Goal: Information Seeking & Learning: Learn about a topic

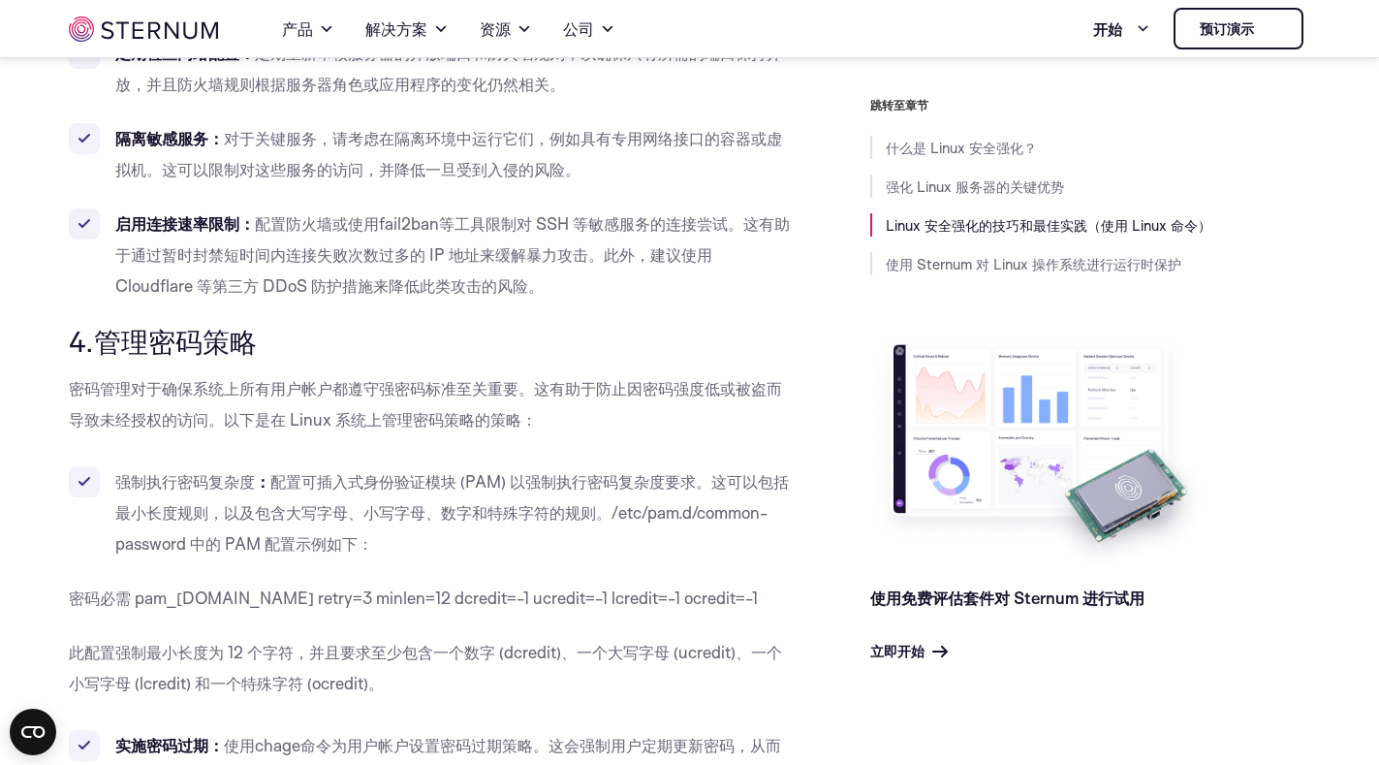
scroll to position [3669, 0]
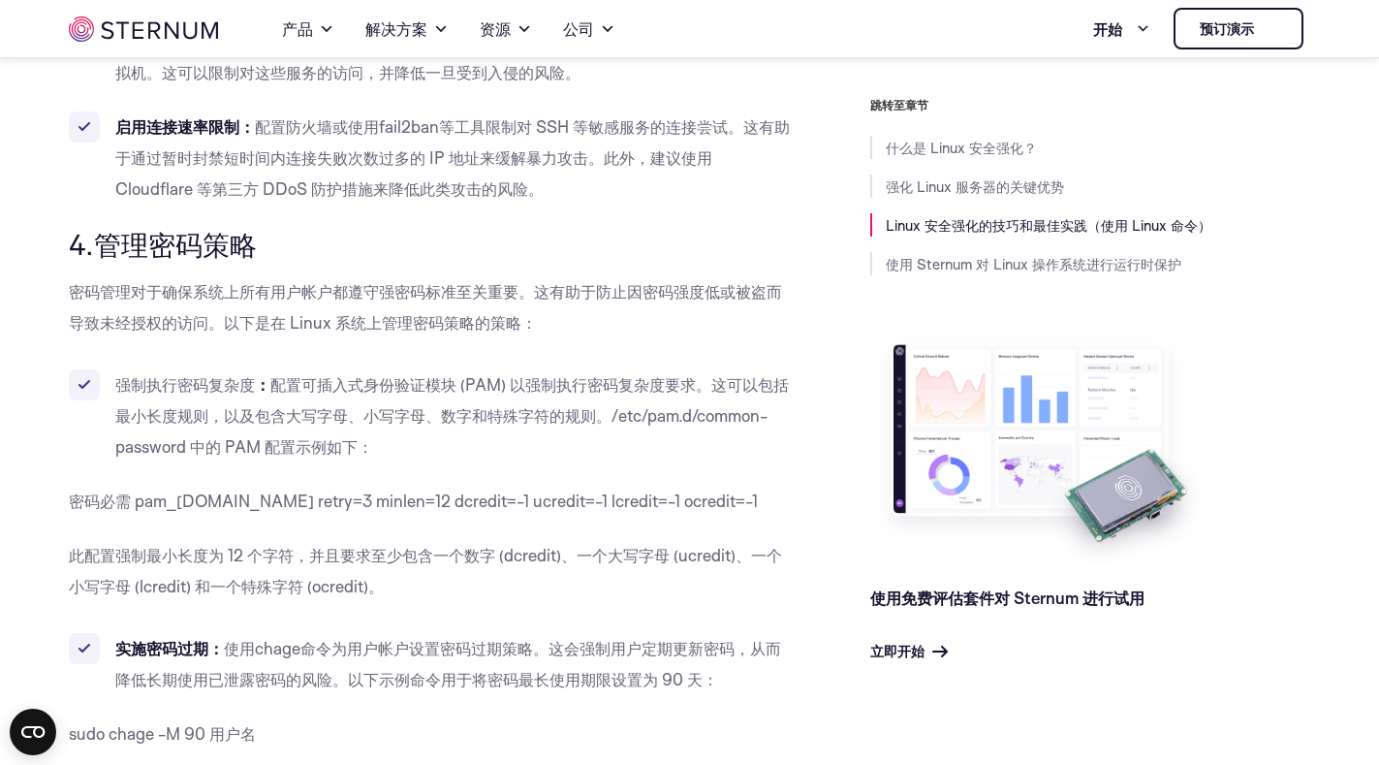
drag, startPoint x: 729, startPoint y: 406, endPoint x: 489, endPoint y: 434, distance: 241.0
click at [489, 434] on li "强制执行密码复杂度 ： 配置可插入式身份验证模块 (PAM) 以强制执行密码复杂度要求。这可以包括最小长度规则，以及包含大写字母、小写字母、数字和特殊字符的规…" at bounding box center [431, 415] width 724 height 93
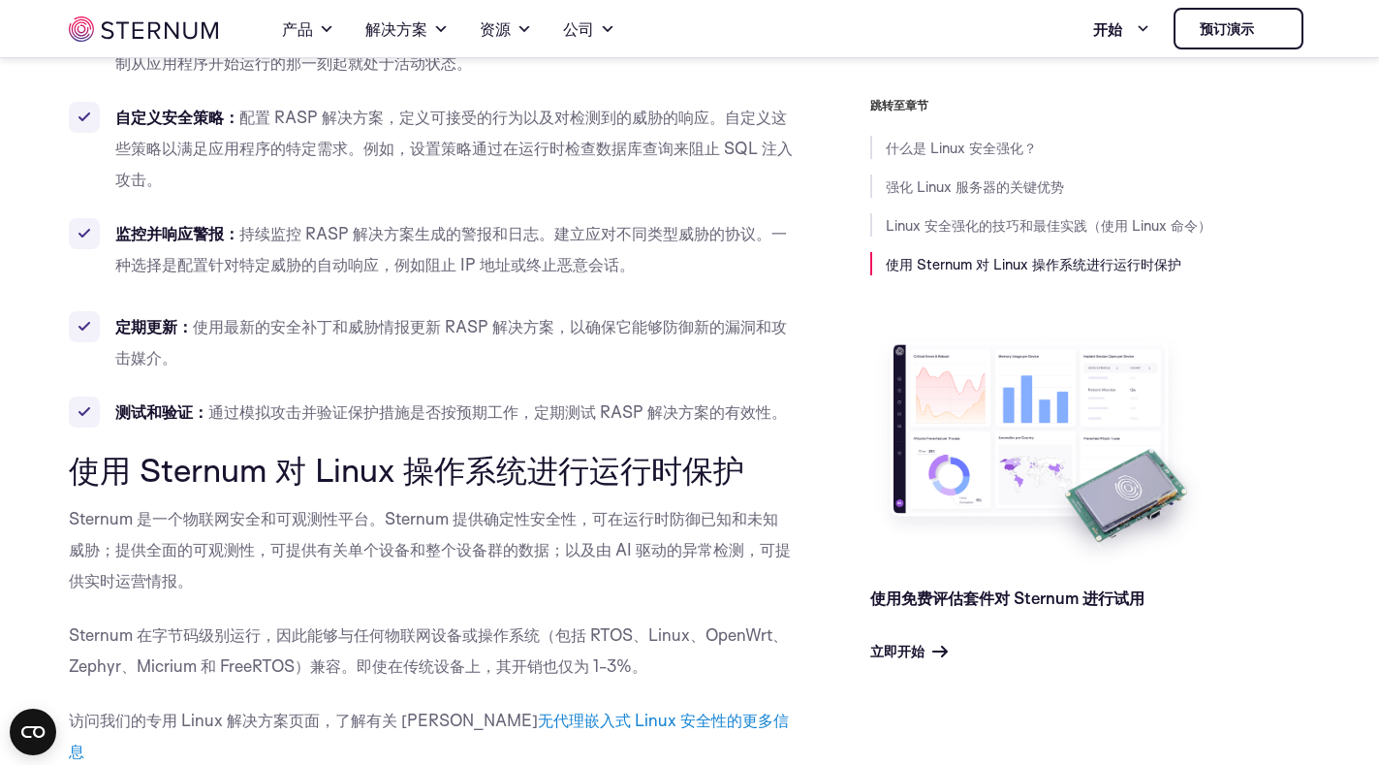
scroll to position [16945, 0]
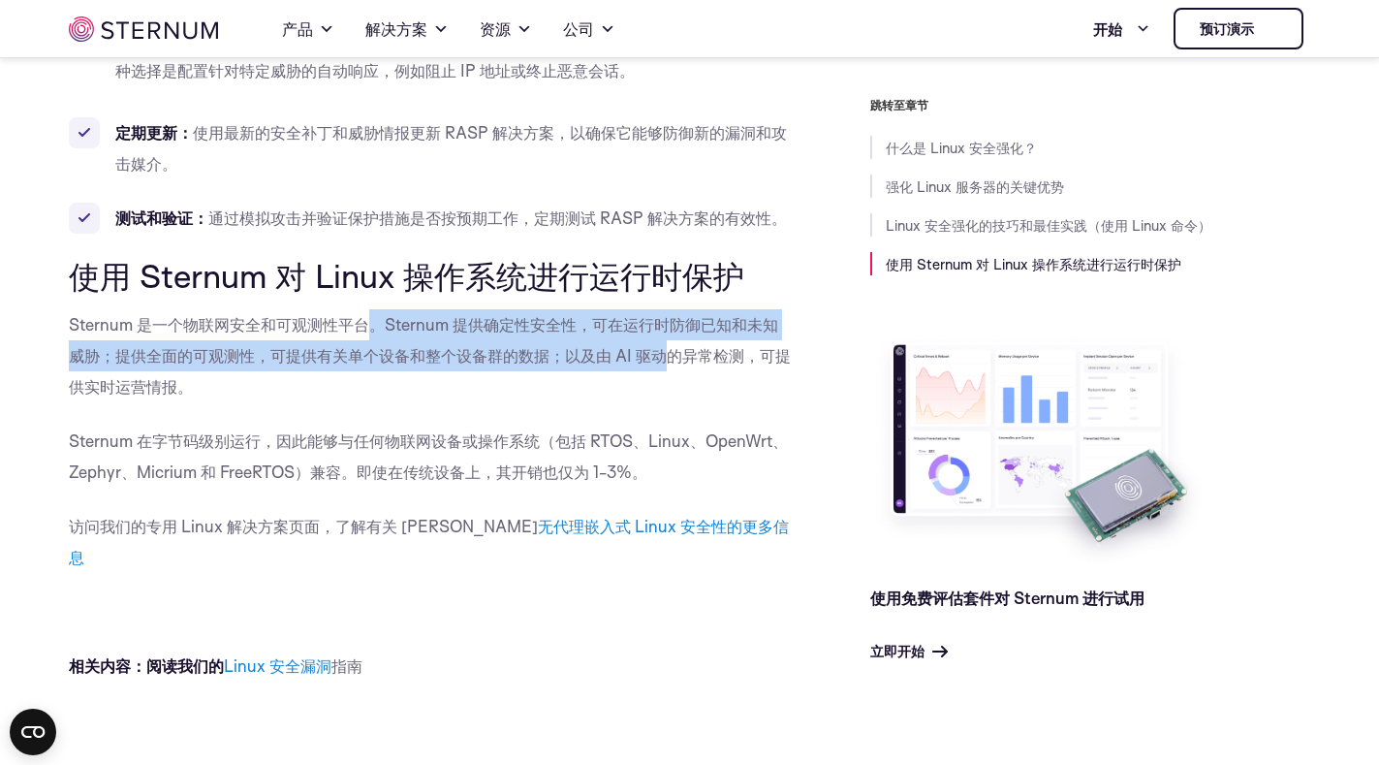
drag, startPoint x: 378, startPoint y: 326, endPoint x: 663, endPoint y: 358, distance: 286.7
click at [665, 355] on font "Sternum 是一个物联网安全和可观测性平台。Sternum 提供确定性安全性，可在运行时防御已知和未知威胁；提供全面的可观测性，可提供有关单个设备和整个设…" at bounding box center [430, 355] width 722 height 82
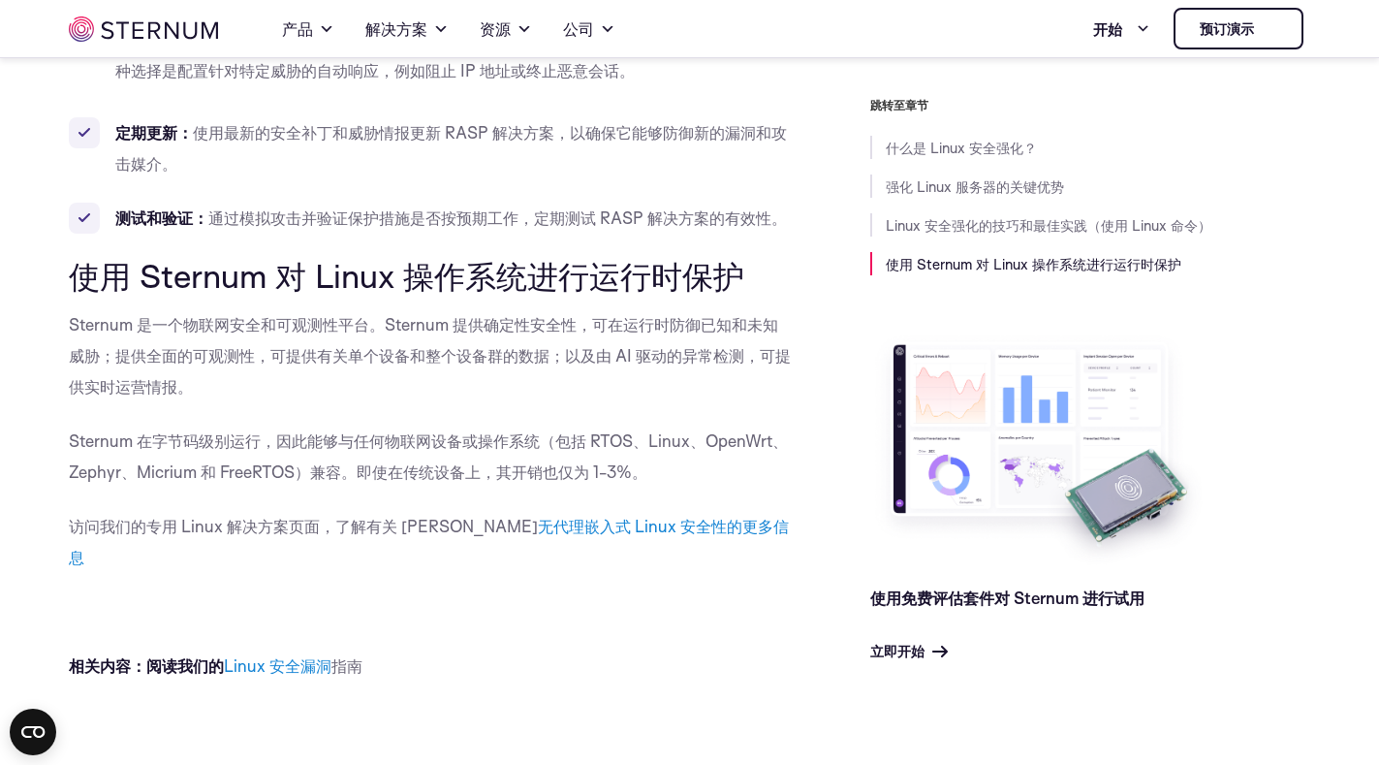
click at [574, 386] on p "Sternum 是一个物联网安全和可观测性平台。Sternum 提供确定性安全性，可在运行时防御已知和未知威胁；提供全面的可观测性，可提供有关单个设备和整个设…" at bounding box center [431, 355] width 724 height 93
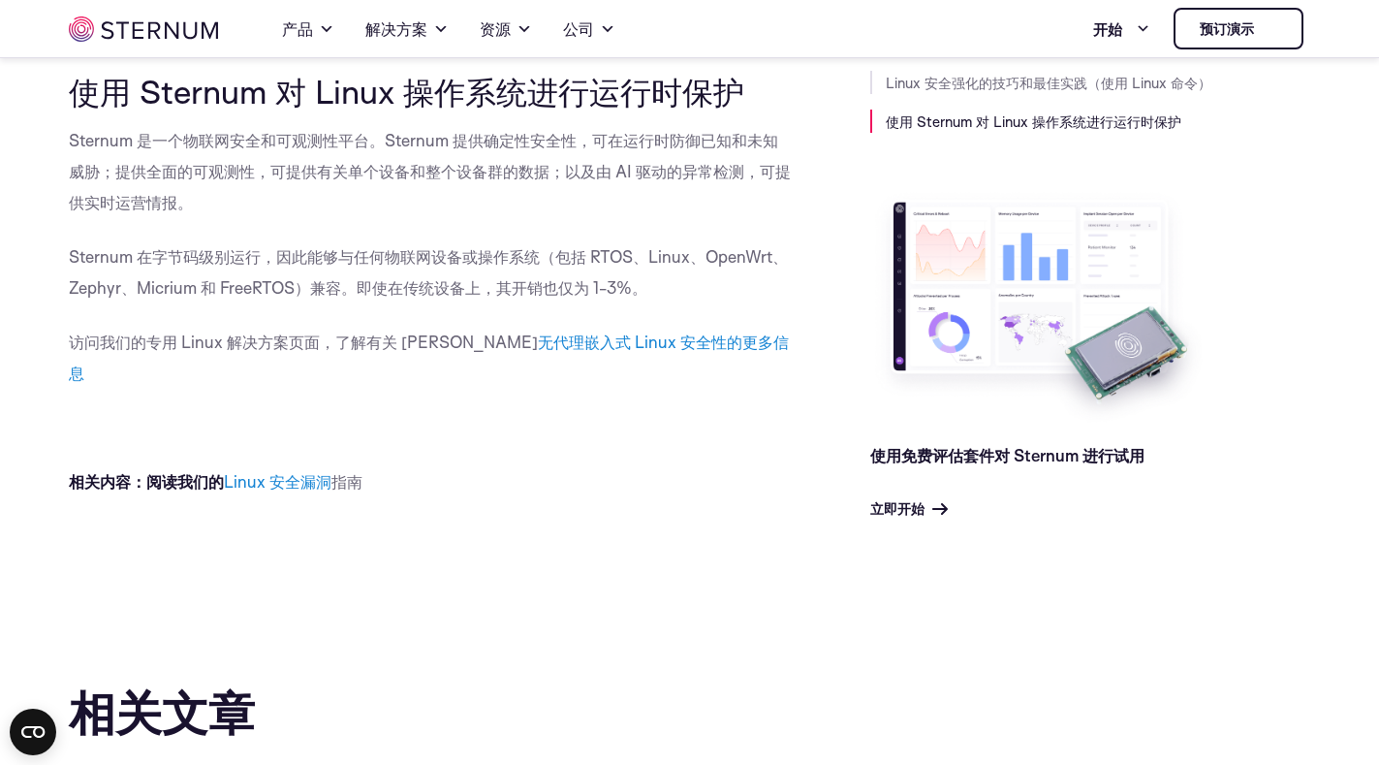
scroll to position [17138, 0]
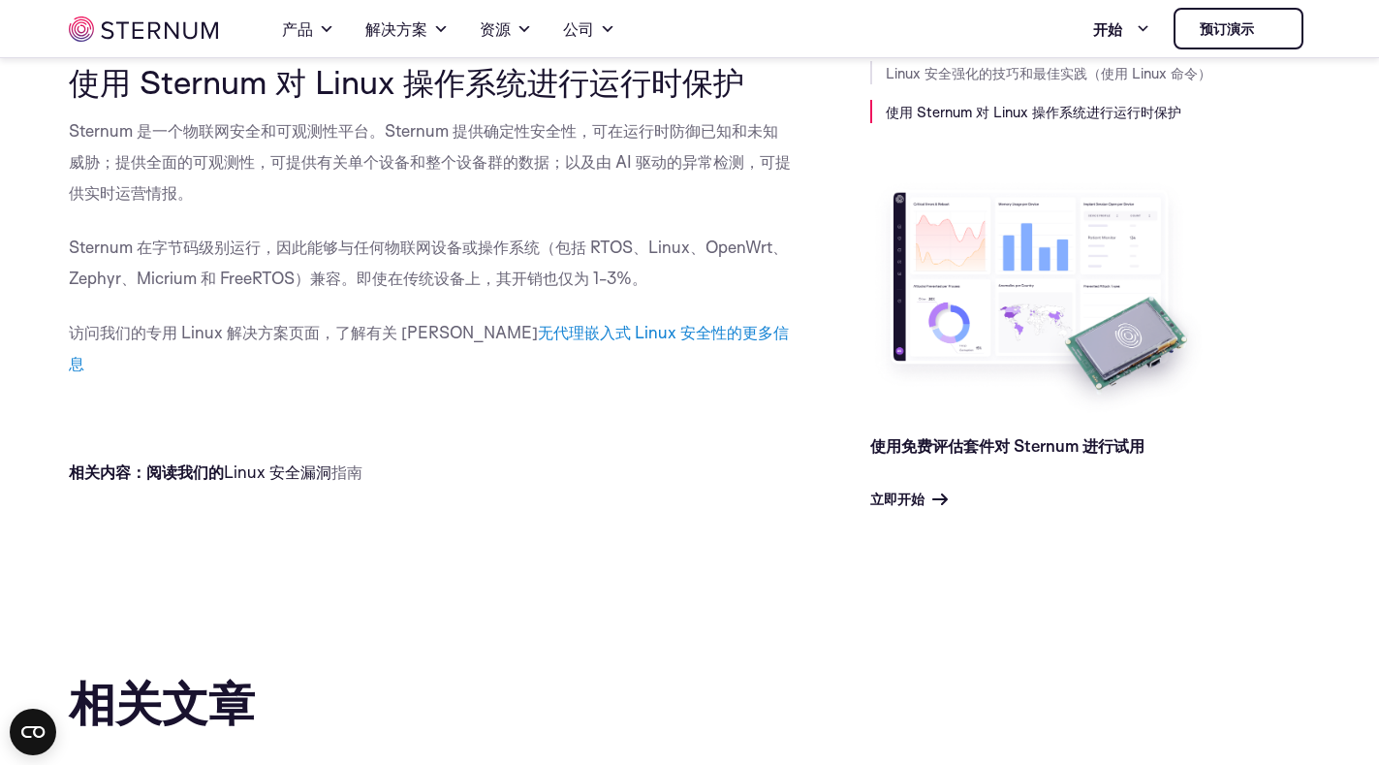
click at [277, 461] on font "Linux 安全漏洞" at bounding box center [278, 471] width 108 height 20
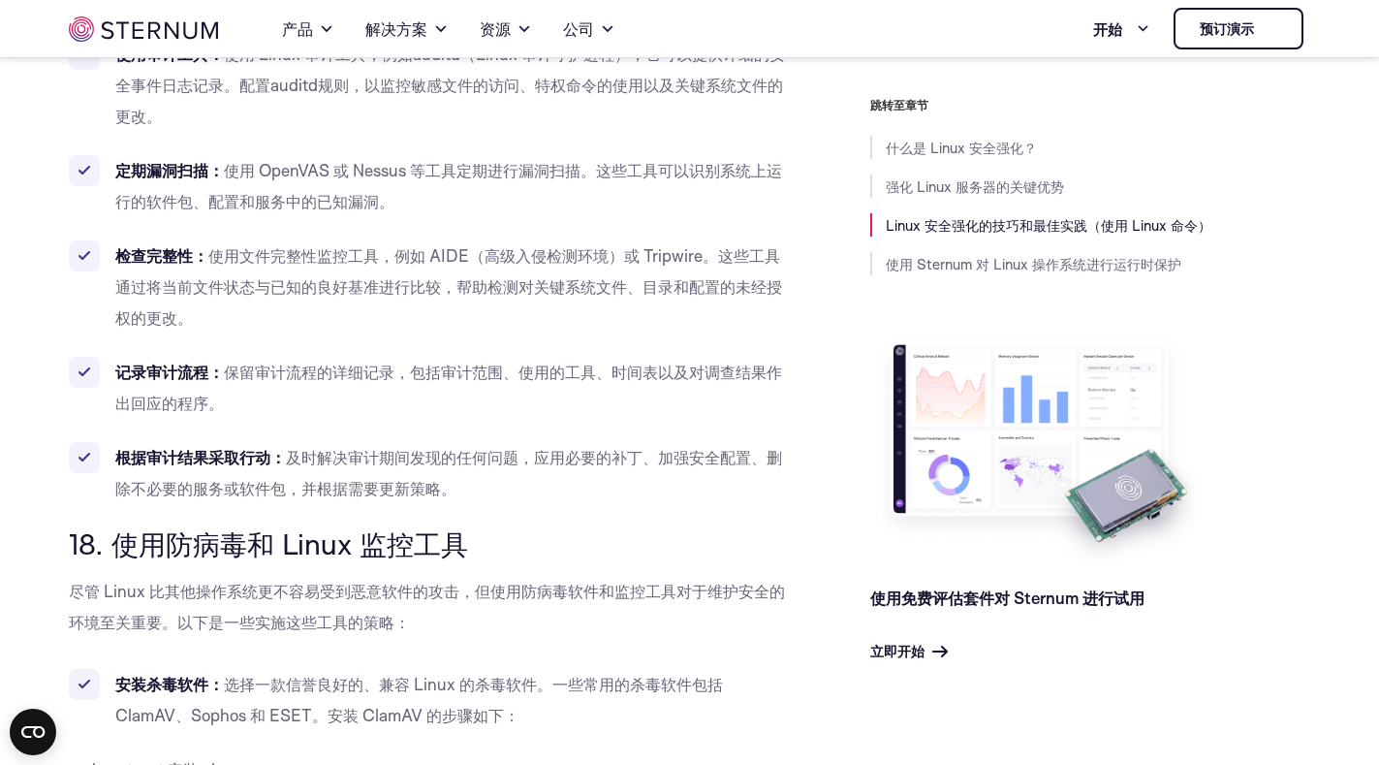
scroll to position [16944, 0]
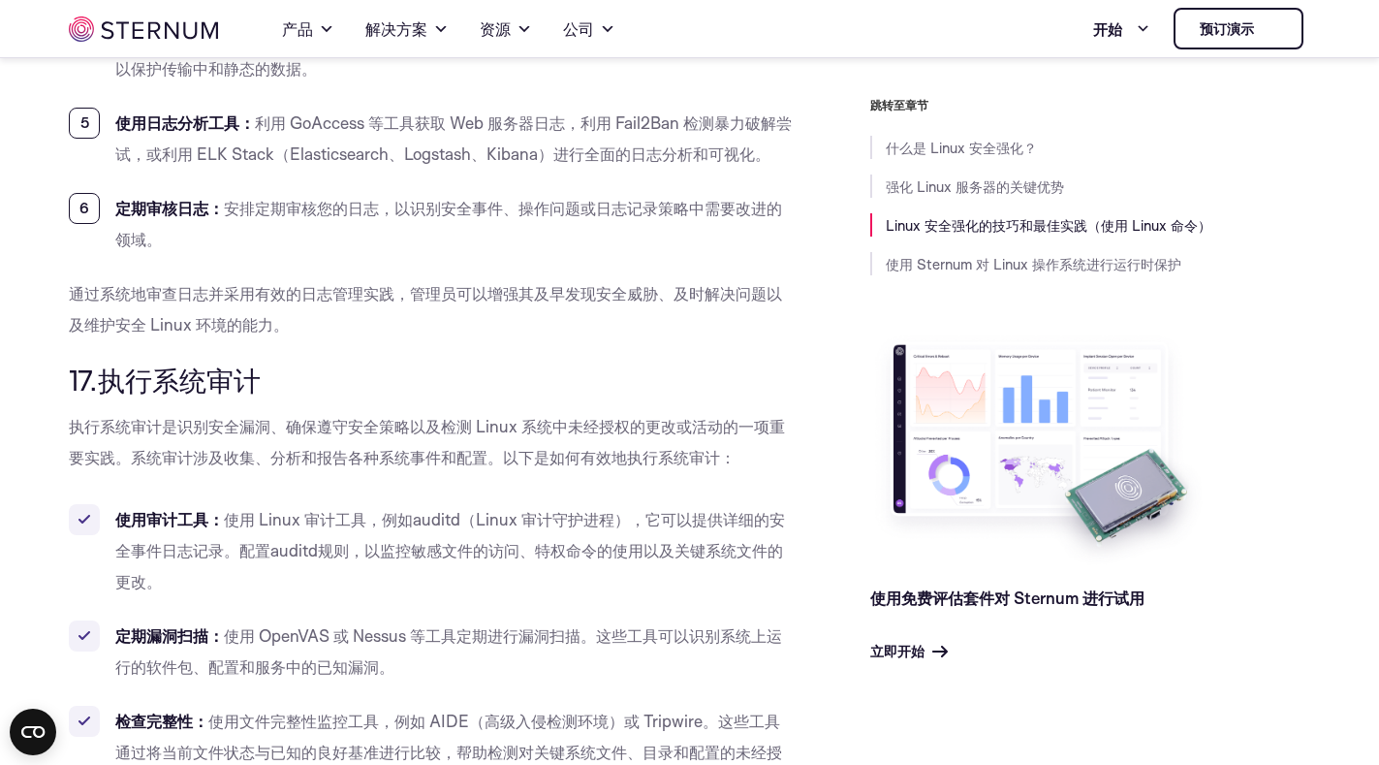
click at [779, 453] on p "执行系统审计是识别安全漏洞、确保遵守安全策略以及检测 Linux 系统中未经授权的更改或活动的一项重要实践。系统审计涉及收集、分析和报告各种系统事件和配置。以…" at bounding box center [431, 442] width 724 height 62
click at [1007, 268] on font "使用 Sternum 对 Linux 操作系统进行运行时保护" at bounding box center [1034, 264] width 296 height 18
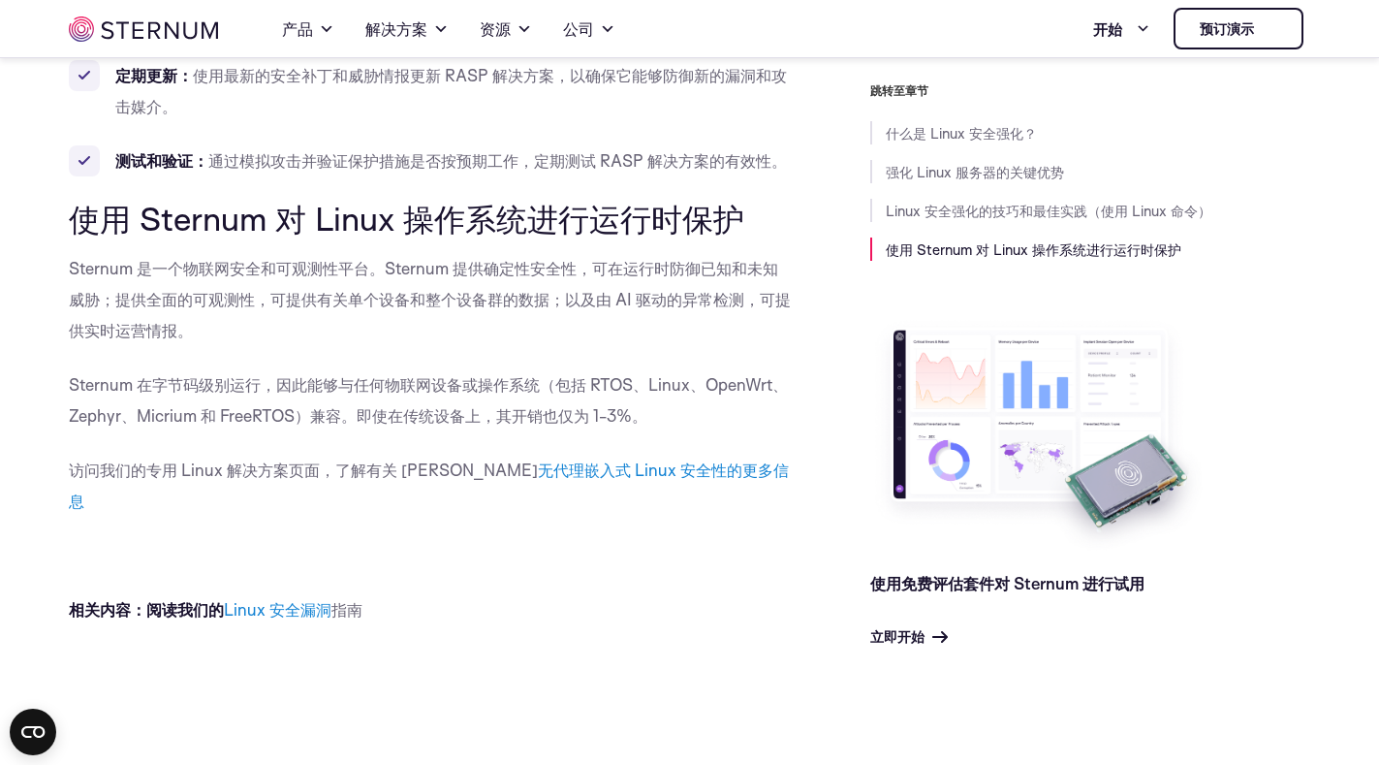
scroll to position [19840, 0]
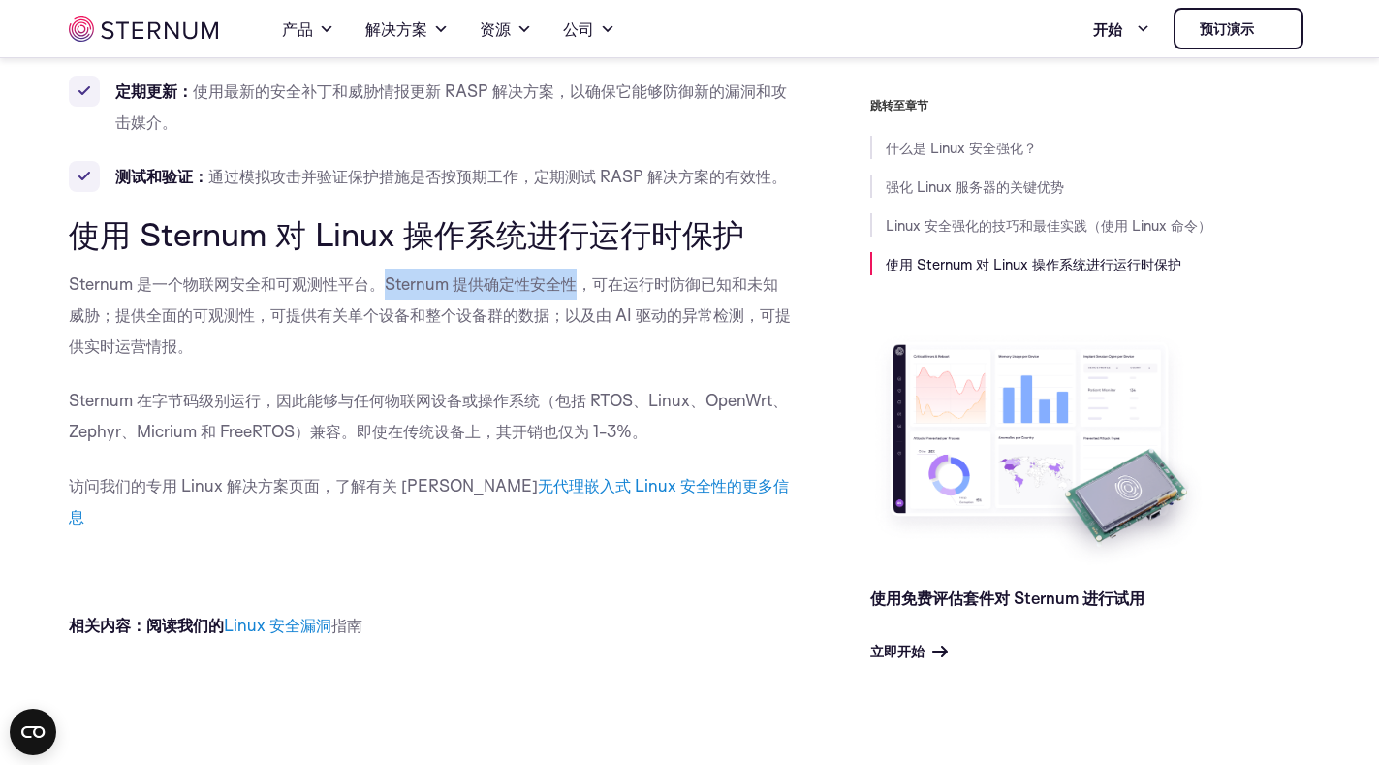
drag, startPoint x: 381, startPoint y: 275, endPoint x: 582, endPoint y: 276, distance: 201.6
click at [582, 276] on font "Sternum 是一个物联网安全和可观测性平台。Sternum 提供确定性安全性，可在运行时防御已知和未知威胁；提供全面的可观测性，可提供有关单个设备和整个设…" at bounding box center [430, 314] width 722 height 82
click at [468, 333] on p "Sternum 是一个物联网安全和可观测性平台。Sternum 提供确定性安全性，可在运行时防御已知和未知威胁；提供全面的可观测性，可提供有关单个设备和整个设…" at bounding box center [431, 314] width 724 height 93
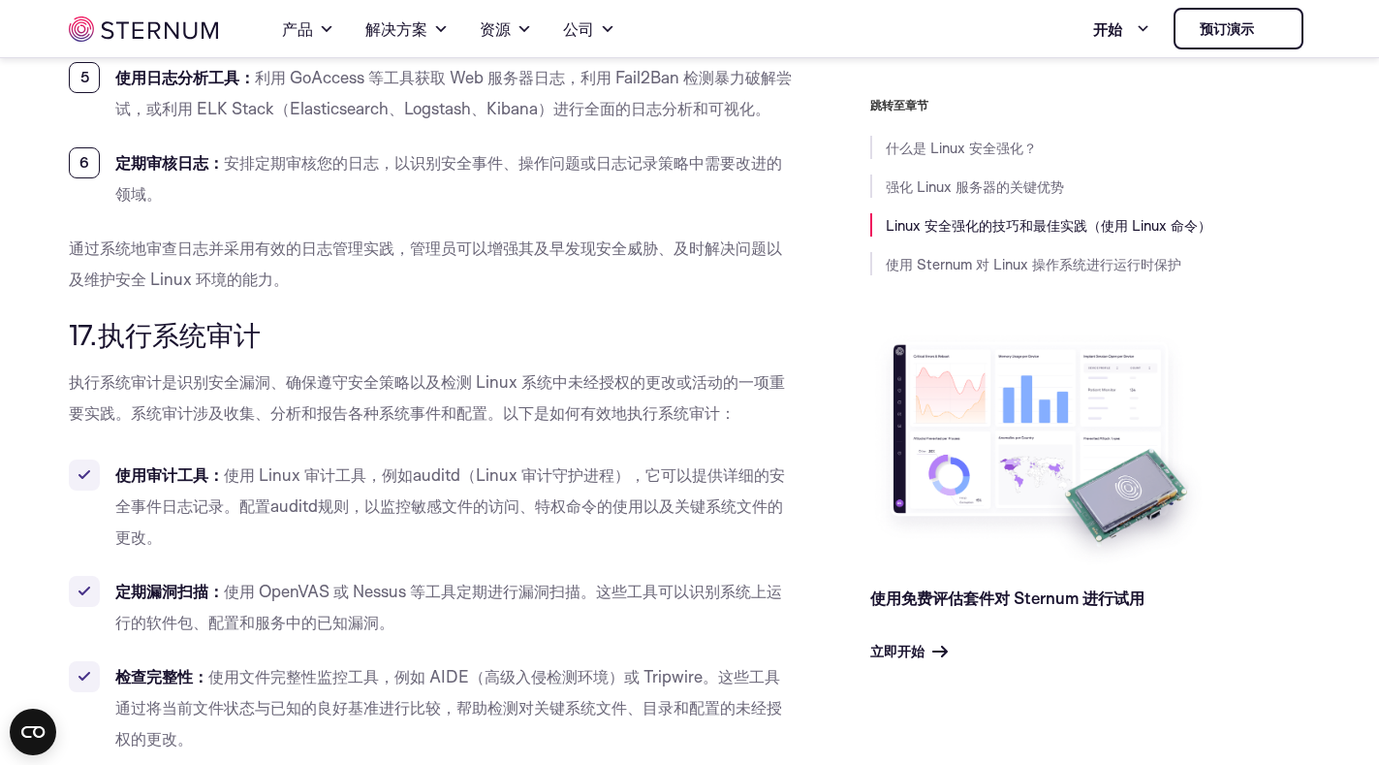
scroll to position [14231, 0]
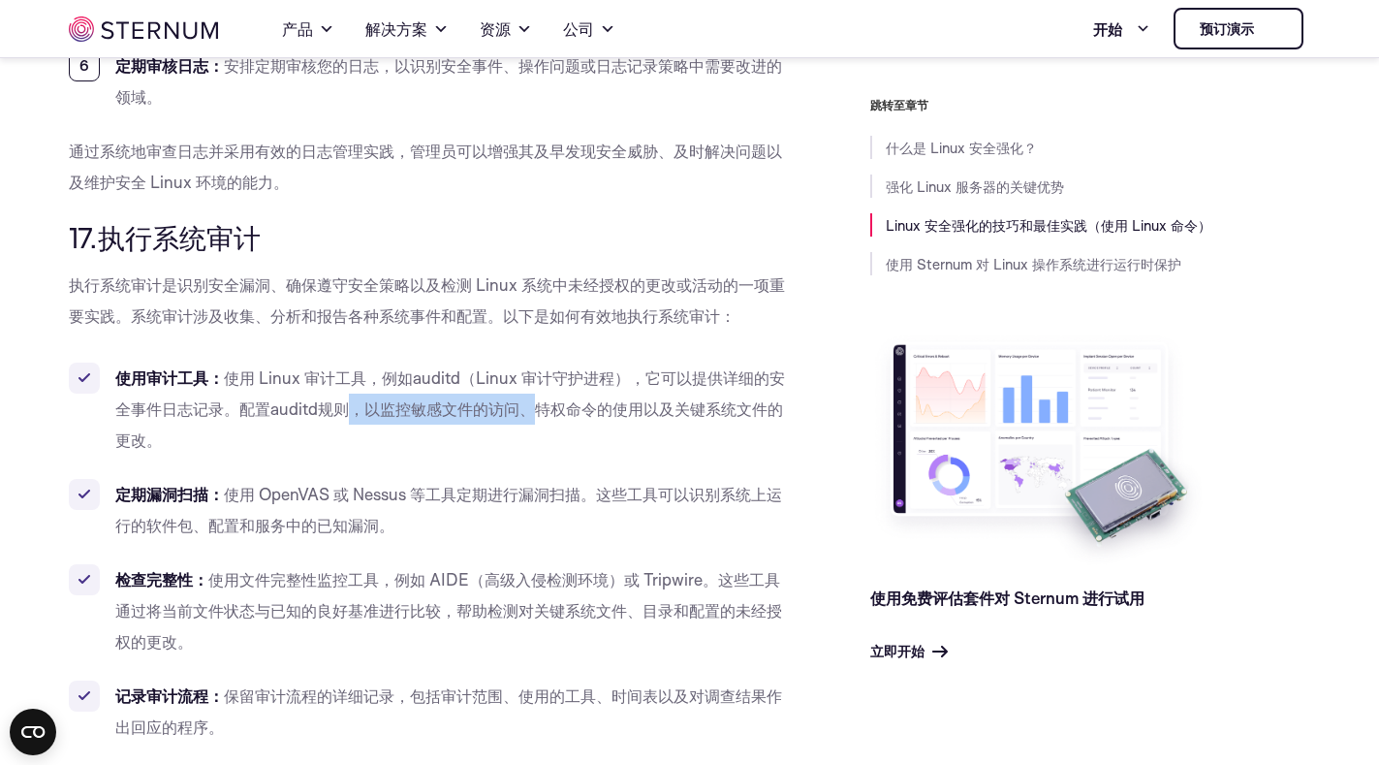
drag, startPoint x: 352, startPoint y: 406, endPoint x: 536, endPoint y: 414, distance: 184.3
click at [536, 414] on font "规则，以监控敏感文件的访问、特权命令的使用以及关键系统文件的更改。" at bounding box center [449, 423] width 668 height 51
click at [365, 446] on li "使用审计工具： 使用 Linux 审计工具，例如 auditd（ Linux 审计守护进程），它可以提供详细的安全事件日志记录。配置 auditd 规则，以监…" at bounding box center [431, 408] width 724 height 93
click at [284, 434] on li "使用审计工具： 使用 Linux 审计工具，例如 auditd（ Linux 审计守护进程），它可以提供详细的安全事件日志记录。配置 auditd 规则，以监…" at bounding box center [431, 408] width 724 height 93
drag, startPoint x: 486, startPoint y: 493, endPoint x: 568, endPoint y: 499, distance: 81.6
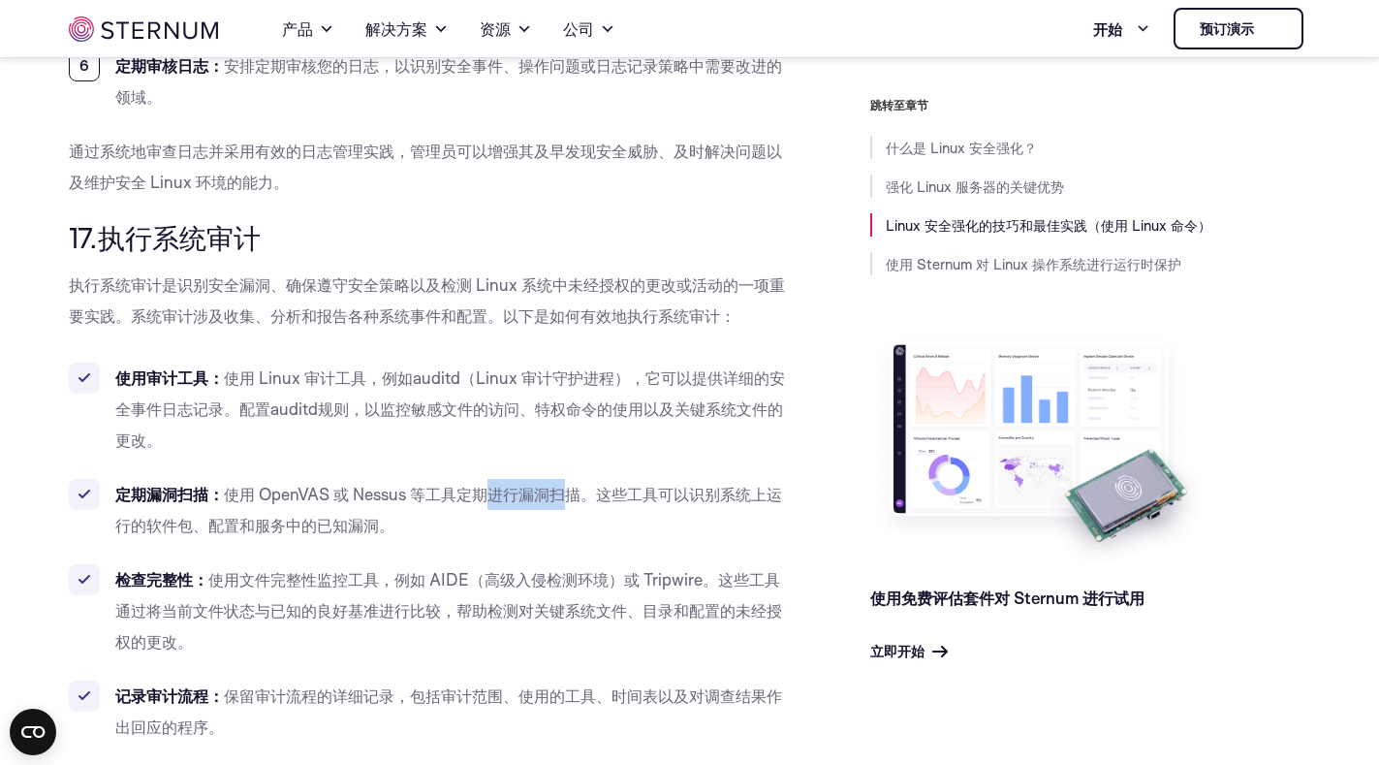
click at [568, 499] on font "使用 OpenVAS 或 Nessus 等工具定期进行漏洞扫描。这些工具可以识别系统上运行的软件包、配置和服务中的已知漏洞。" at bounding box center [448, 509] width 667 height 51
click at [297, 490] on font "使用 OpenVAS 或 Nessus 等工具定期进行漏洞扫描。这些工具可以识别系统上运行的软件包、配置和服务中的已知漏洞。" at bounding box center [448, 509] width 667 height 51
copy font "OpenVAS"
click at [370, 491] on font "使用 OpenVAS 或 Nessus 等工具定期进行漏洞扫描。这些工具可以识别系统上运行的软件包、配置和服务中的已知漏洞。" at bounding box center [448, 509] width 667 height 51
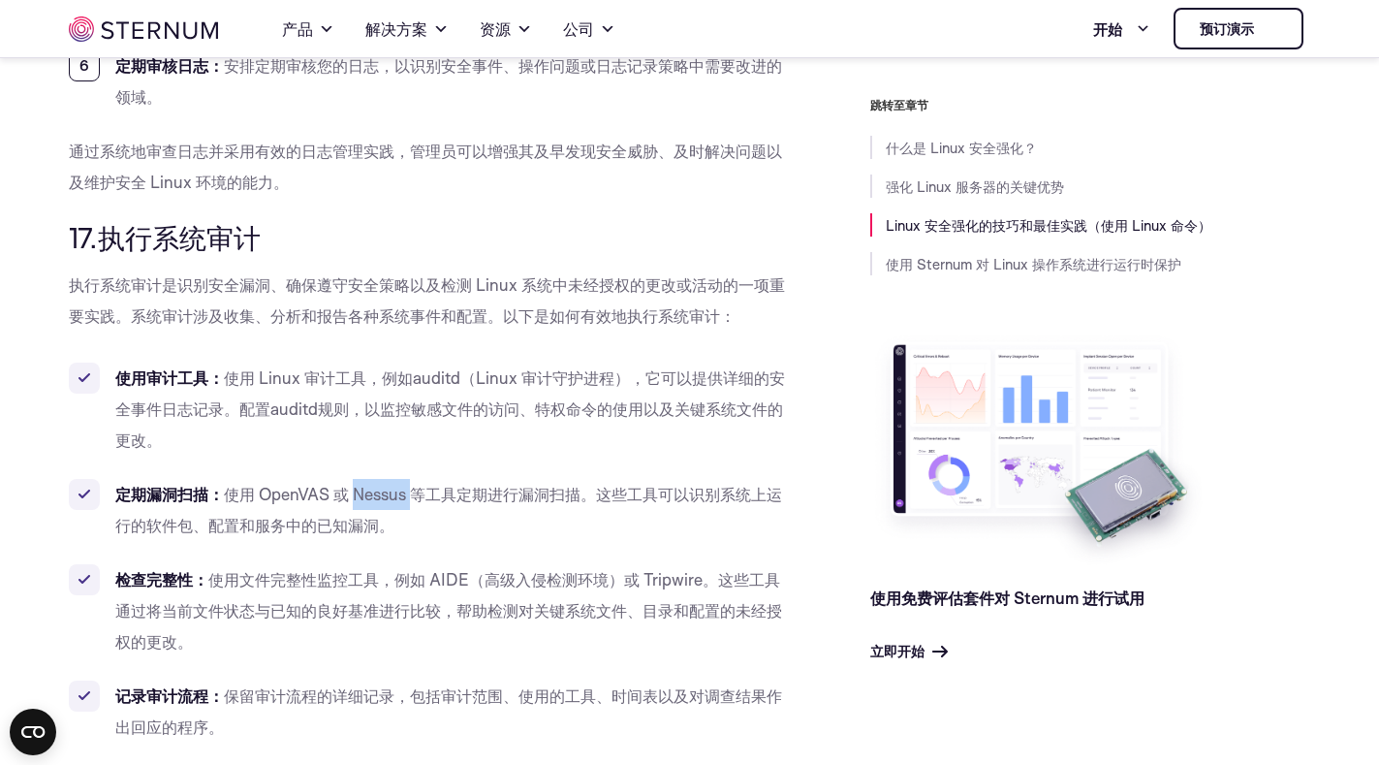
click at [370, 491] on font "使用 OpenVAS 或 Nessus 等工具定期进行漏洞扫描。这些工具可以识别系统上运行的软件包、配置和服务中的已知漏洞。" at bounding box center [448, 509] width 667 height 51
copy font "Nessus"
click at [490, 471] on ul "使用审计工具： 使用 Linux 审计工具，例如 auditd（ Linux 审计守护进程），它可以提供详细的安全事件日志记录。配置 auditd 规则，以监…" at bounding box center [431, 594] width 724 height 465
drag, startPoint x: 414, startPoint y: 493, endPoint x: 353, endPoint y: 494, distance: 61.1
click at [353, 494] on font "使用 OpenVAS 或 Nessus 等工具定期进行漏洞扫描。这些工具可以识别系统上运行的软件包、配置和服务中的已知漏洞。" at bounding box center [448, 509] width 667 height 51
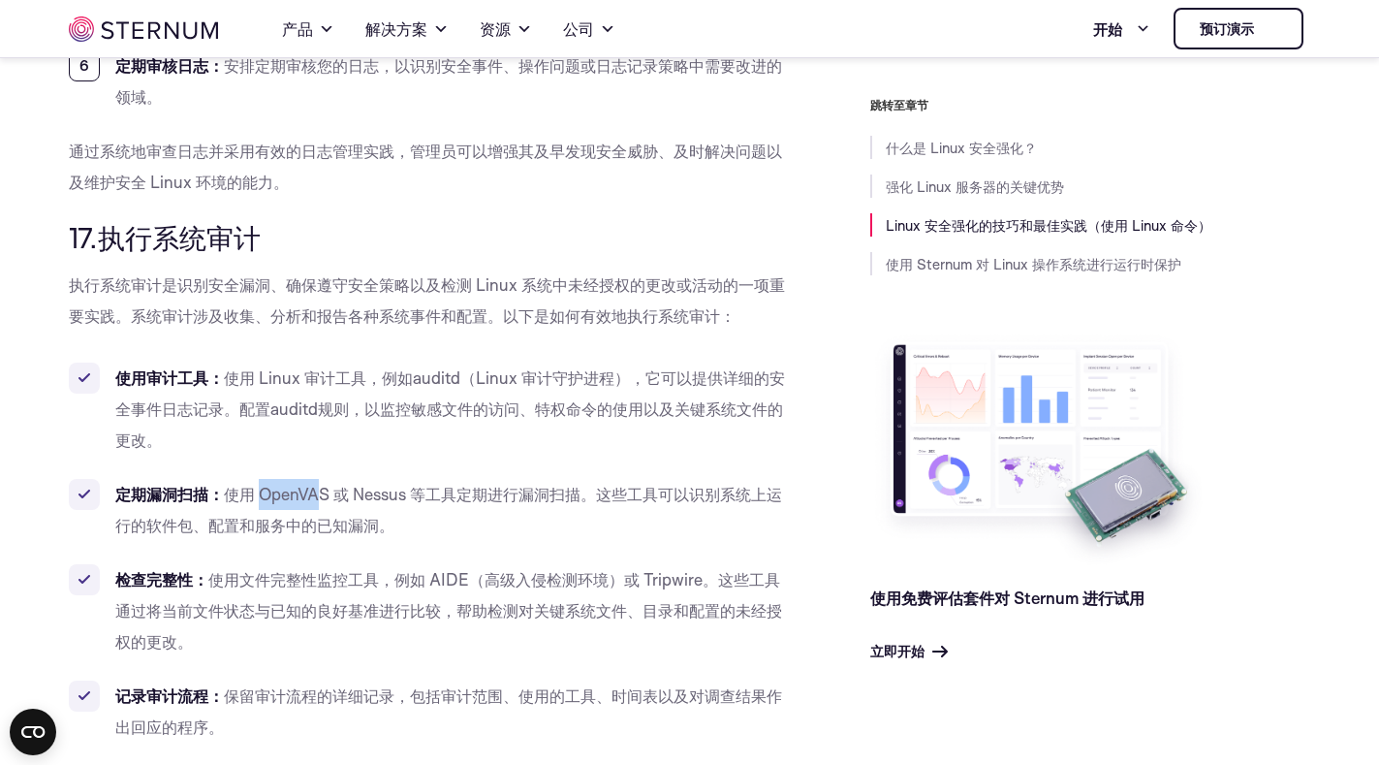
drag, startPoint x: 322, startPoint y: 495, endPoint x: 261, endPoint y: 495, distance: 61.0
click at [261, 495] on font "使用 OpenVAS 或 Nessus 等工具定期进行漏洞扫描。这些工具可以识别系统上运行的软件包、配置和服务中的已知漏洞。" at bounding box center [448, 509] width 667 height 51
click at [517, 506] on li "定期漏洞扫描： 使用 OpenVAS 或 Nessus 等工具定期进行漏洞扫描。这些工具可以识别系统上运行的软件包、配置和服务中的已知漏洞。" at bounding box center [431, 510] width 724 height 62
drag, startPoint x: 202, startPoint y: 526, endPoint x: 407, endPoint y: 524, distance: 205.4
click at [388, 524] on font "使用 OpenVAS 或 Nessus 等工具定期进行漏洞扫描。这些工具可以识别系统上运行的软件包、配置和服务中的已知漏洞。" at bounding box center [448, 509] width 667 height 51
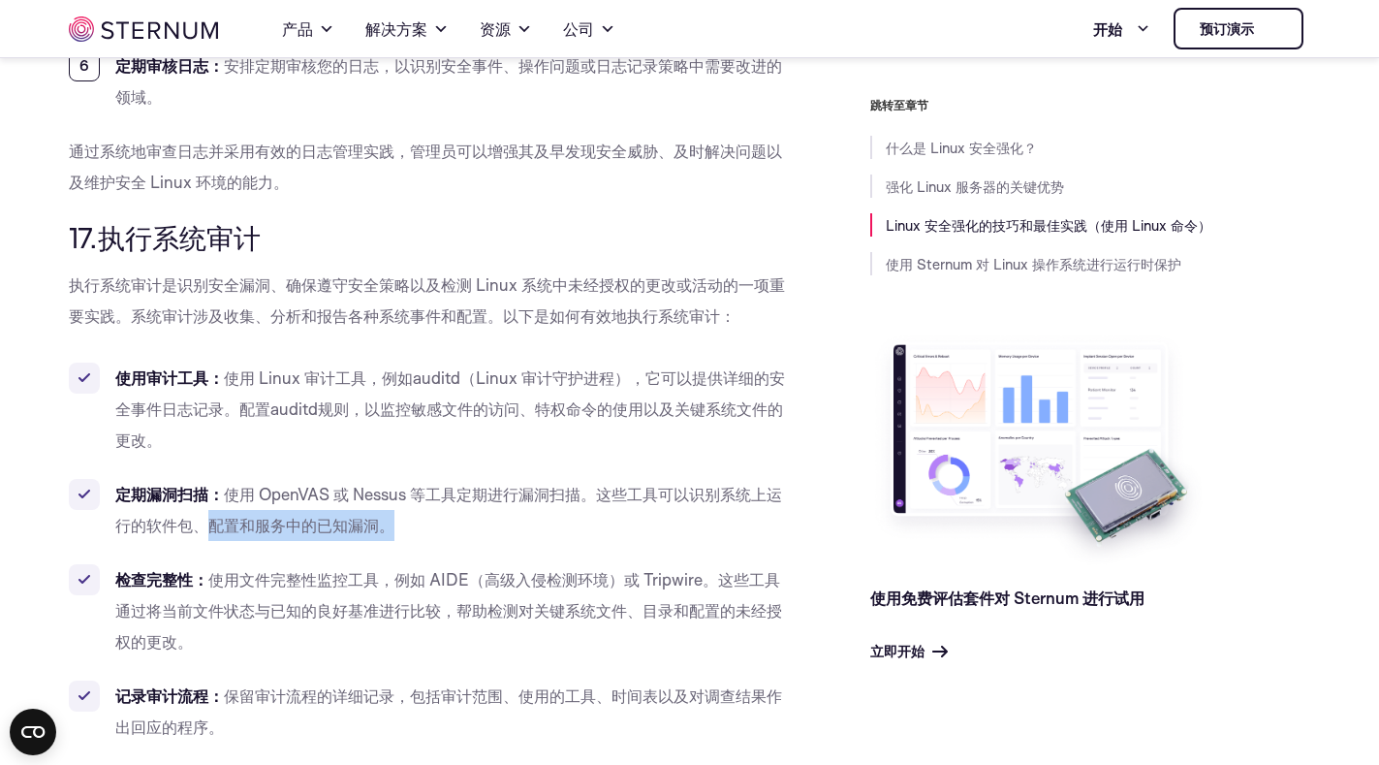
click at [498, 515] on li "定期漏洞扫描： 使用 OpenVAS 或 Nessus 等工具定期进行漏洞扫描。这些工具可以识别系统上运行的软件包、配置和服务中的已知漏洞。" at bounding box center [431, 510] width 724 height 62
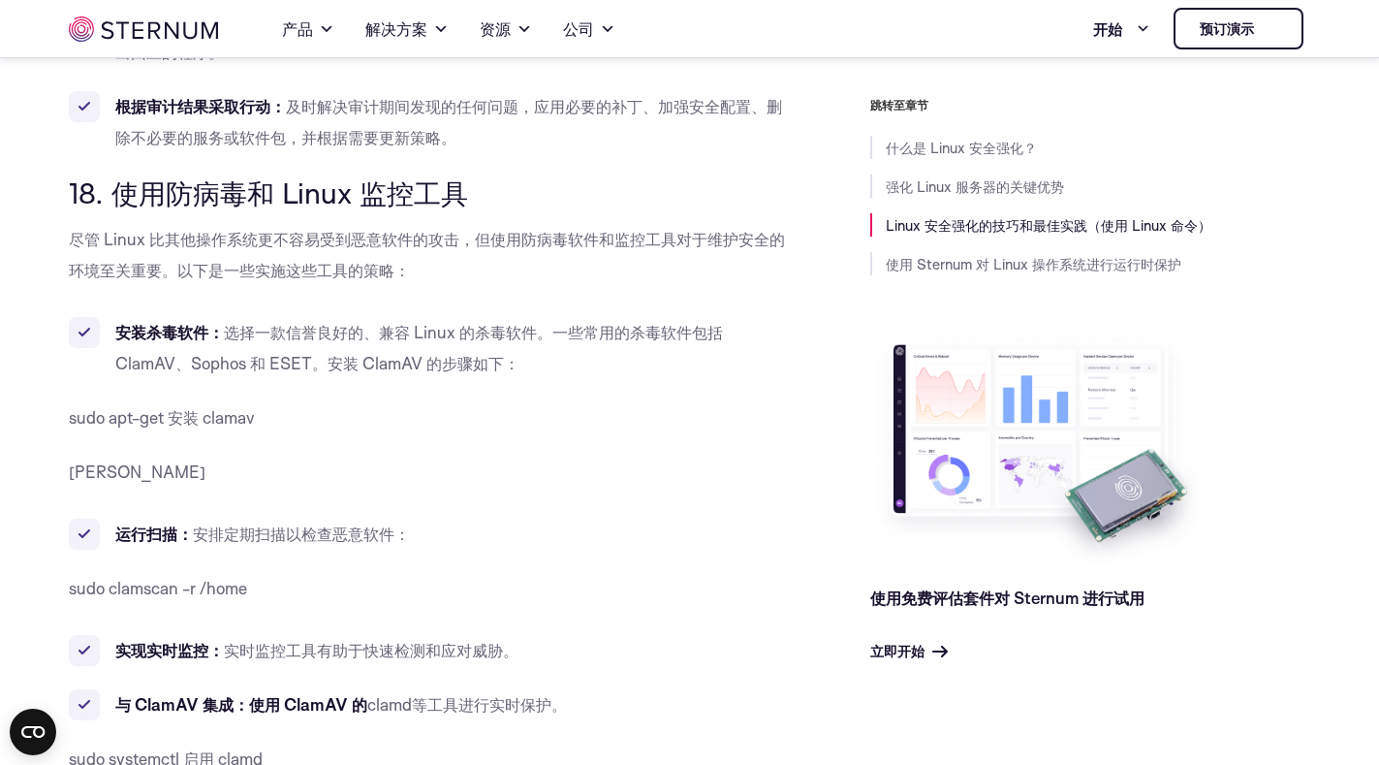
scroll to position [14910, 0]
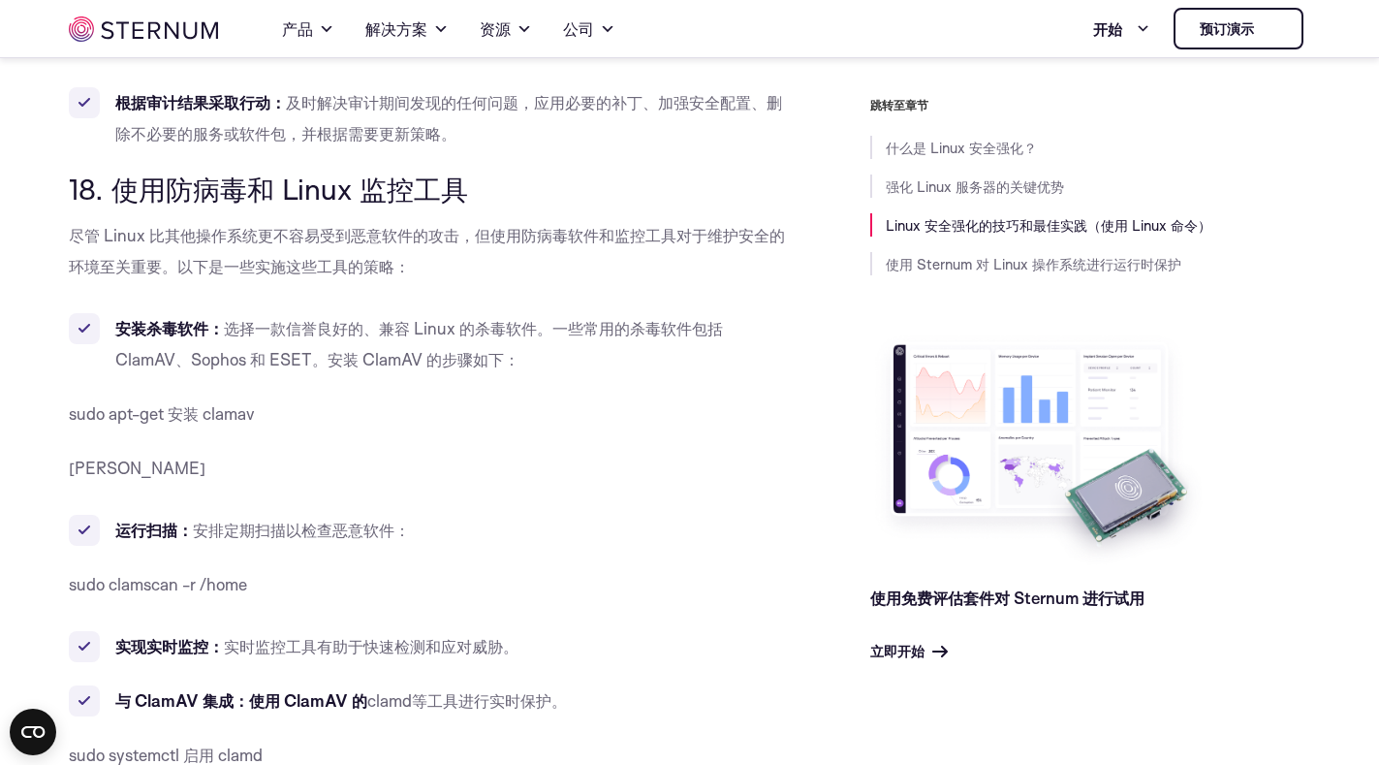
click at [220, 412] on font "sudo apt-get 安装 clamav" at bounding box center [162, 413] width 186 height 20
copy font "clamav"
drag, startPoint x: 275, startPoint y: 583, endPoint x: 110, endPoint y: 584, distance: 164.7
click at [110, 584] on p "sudo clamscan -r /home" at bounding box center [431, 584] width 724 height 31
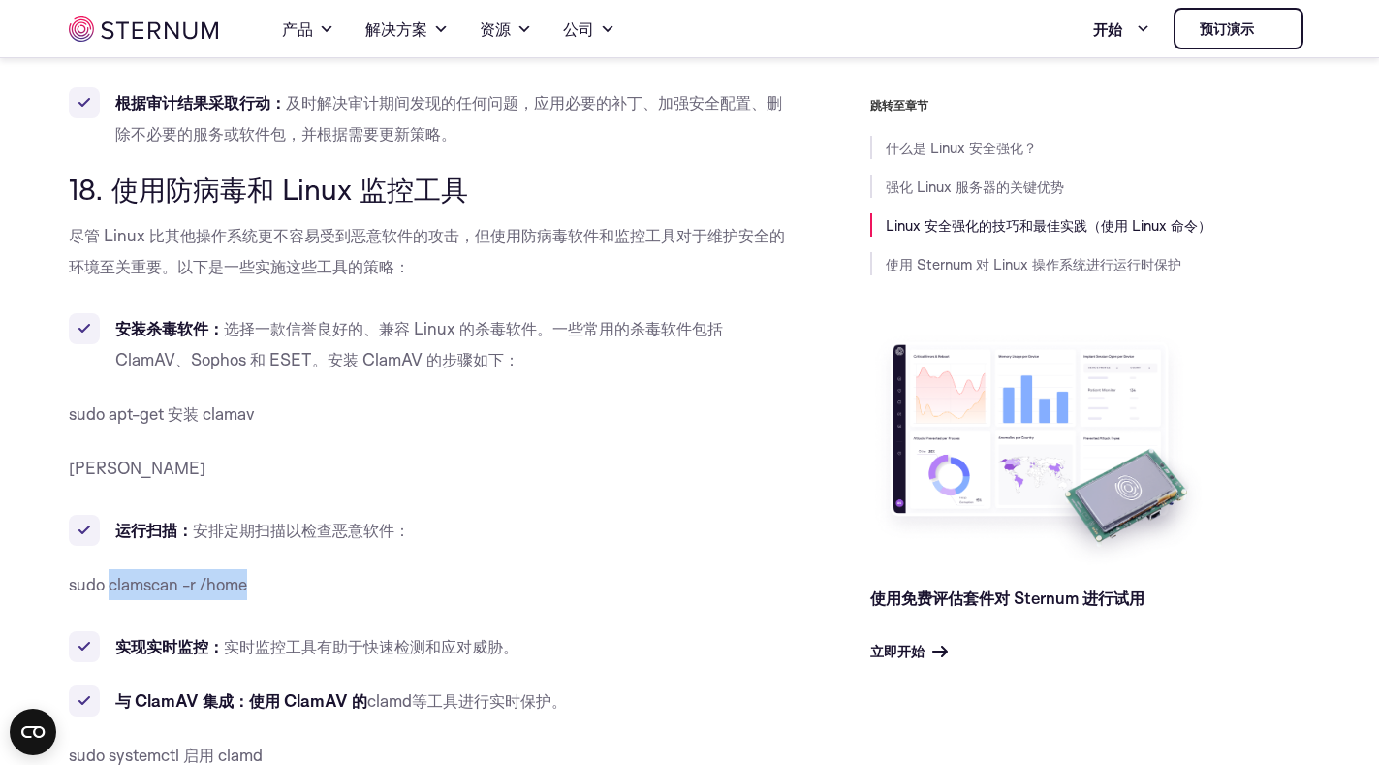
copy font "clamscan -r /home"
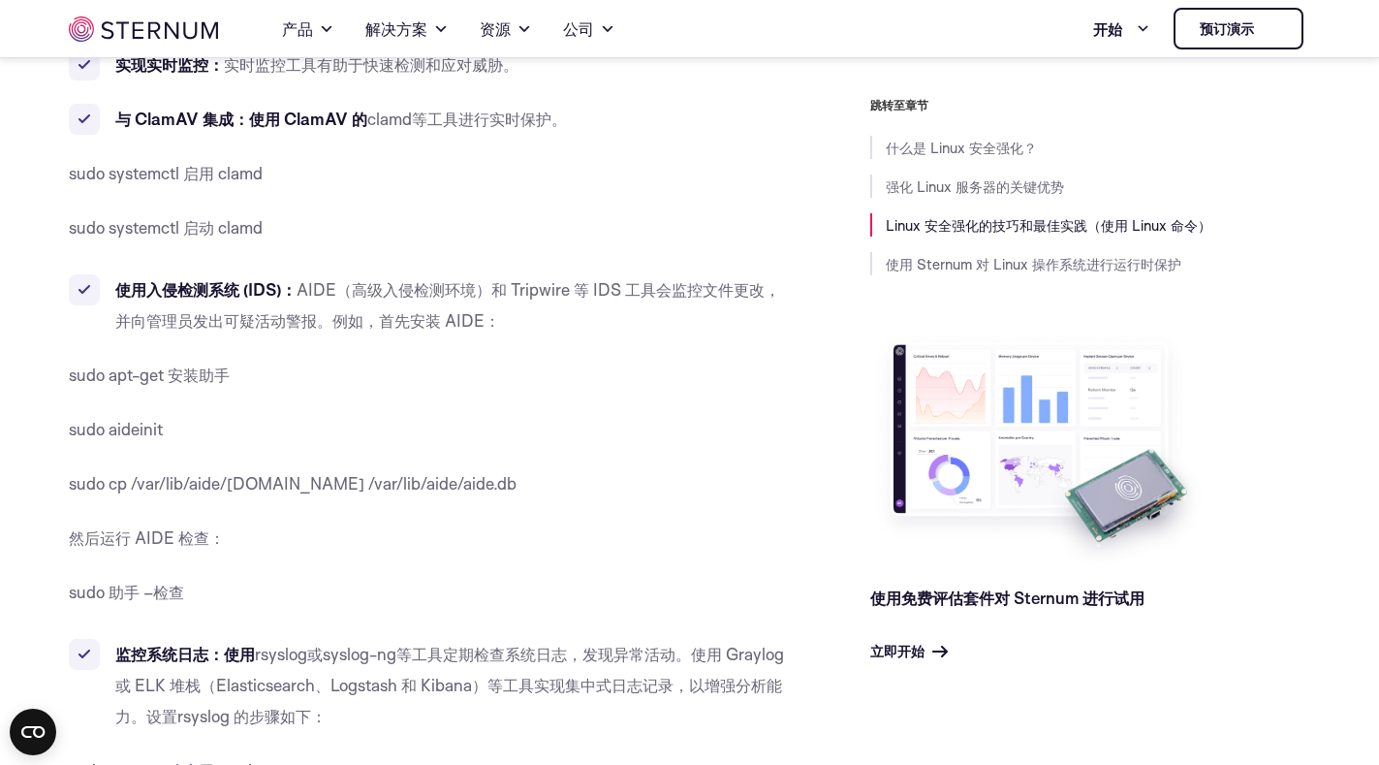
scroll to position [15782, 0]
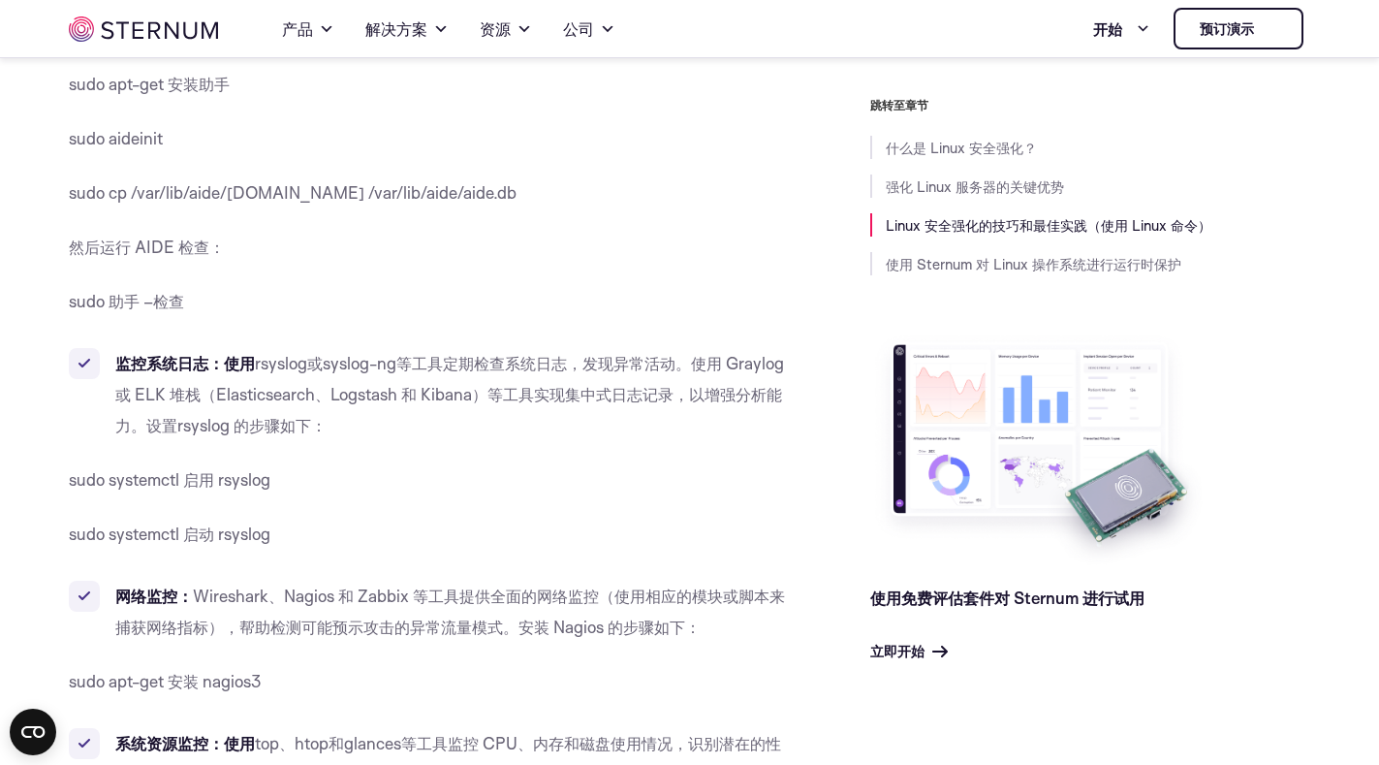
click at [371, 686] on p "sudo apt-get 安装 nagios3" at bounding box center [431, 681] width 724 height 31
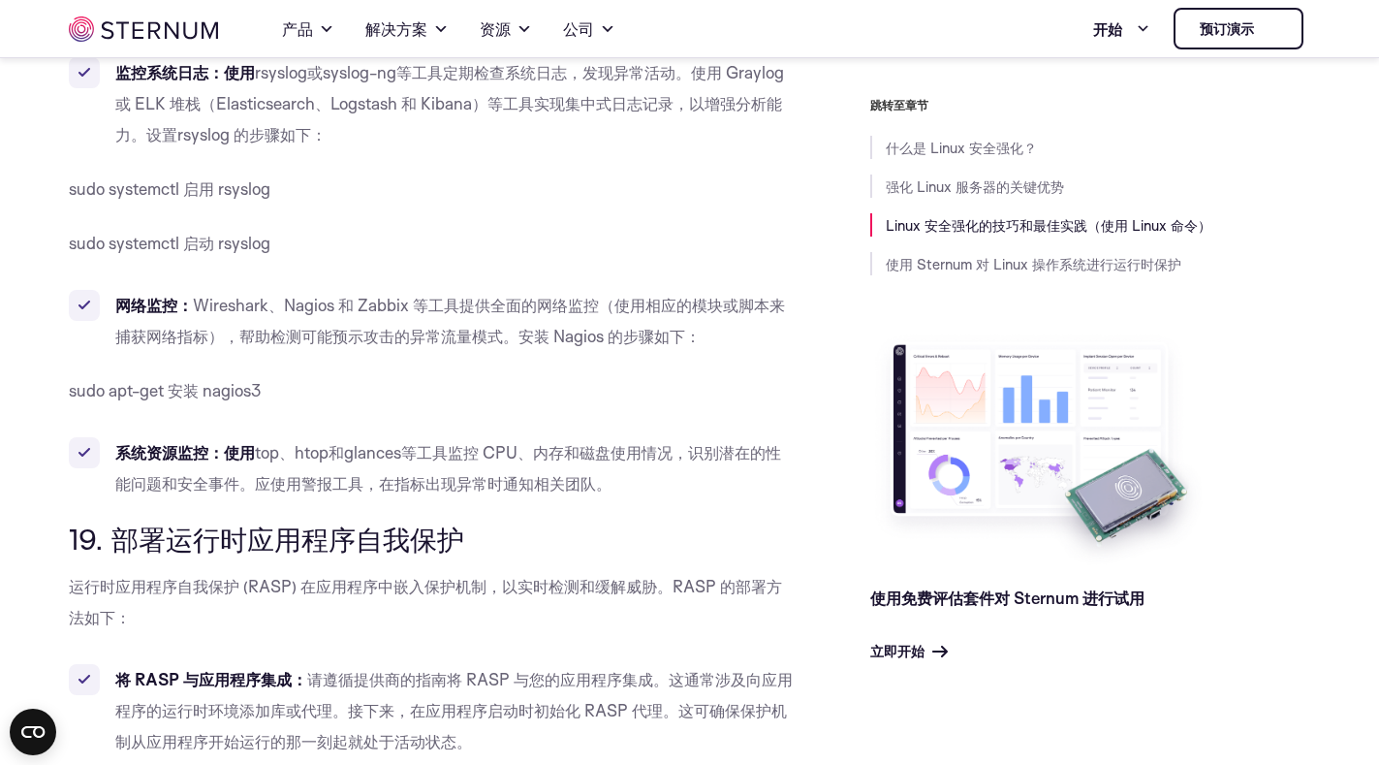
click at [611, 603] on p "运行时应用程序自我保护 (RASP) 在应用程序中嵌入保护机制，以实时检测和缓解威胁。RASP 的部署方法如下：" at bounding box center [431, 602] width 724 height 62
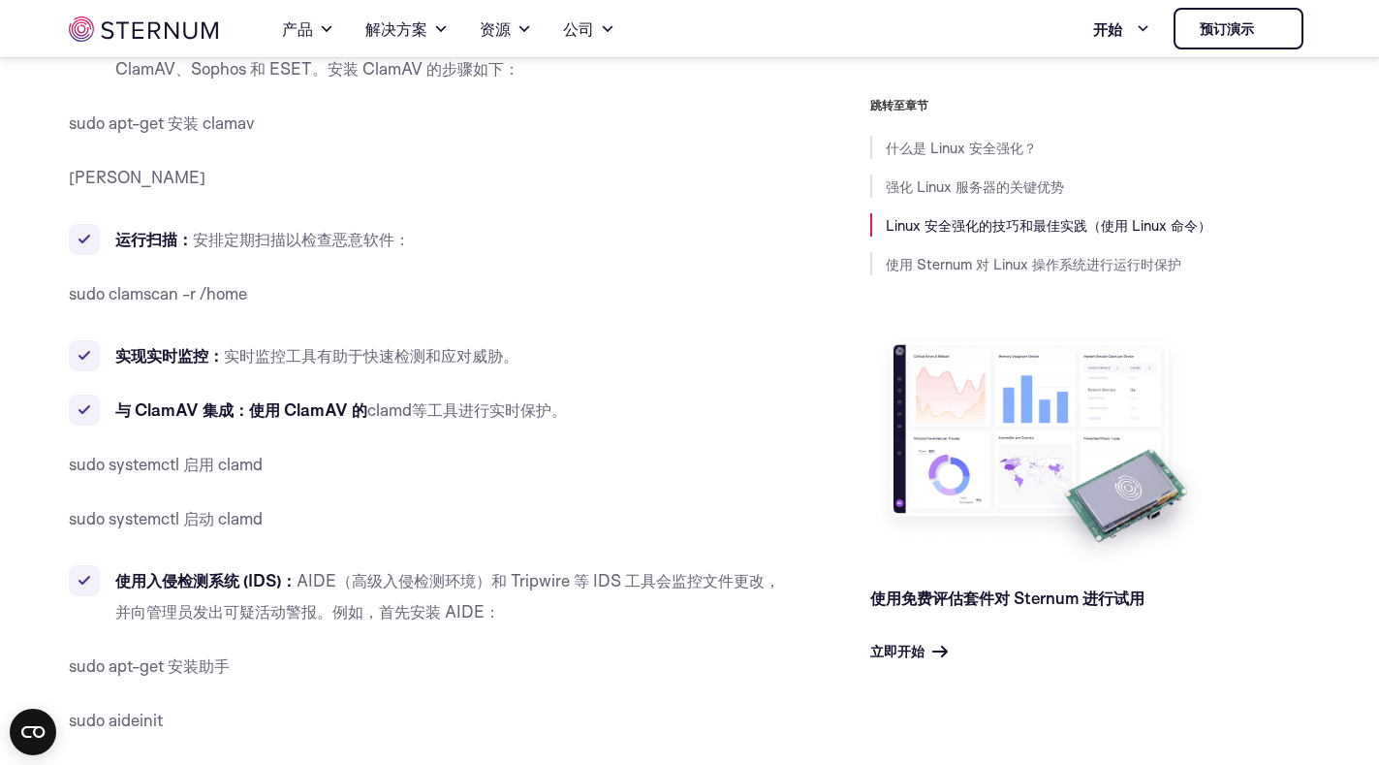
scroll to position [15103, 0]
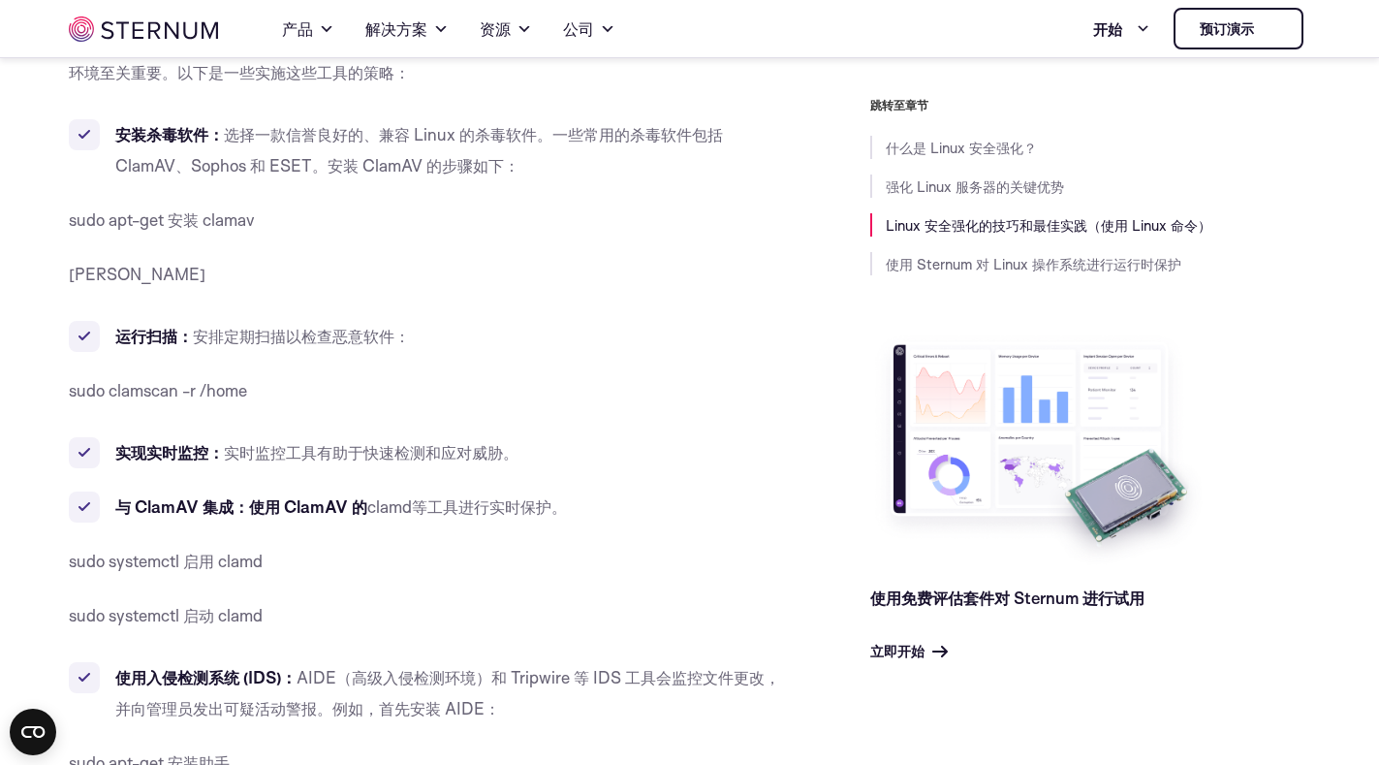
click at [133, 275] on font "[PERSON_NAME]" at bounding box center [137, 274] width 137 height 20
copy font "freshclam"
click at [136, 276] on font "[PERSON_NAME]" at bounding box center [137, 274] width 137 height 20
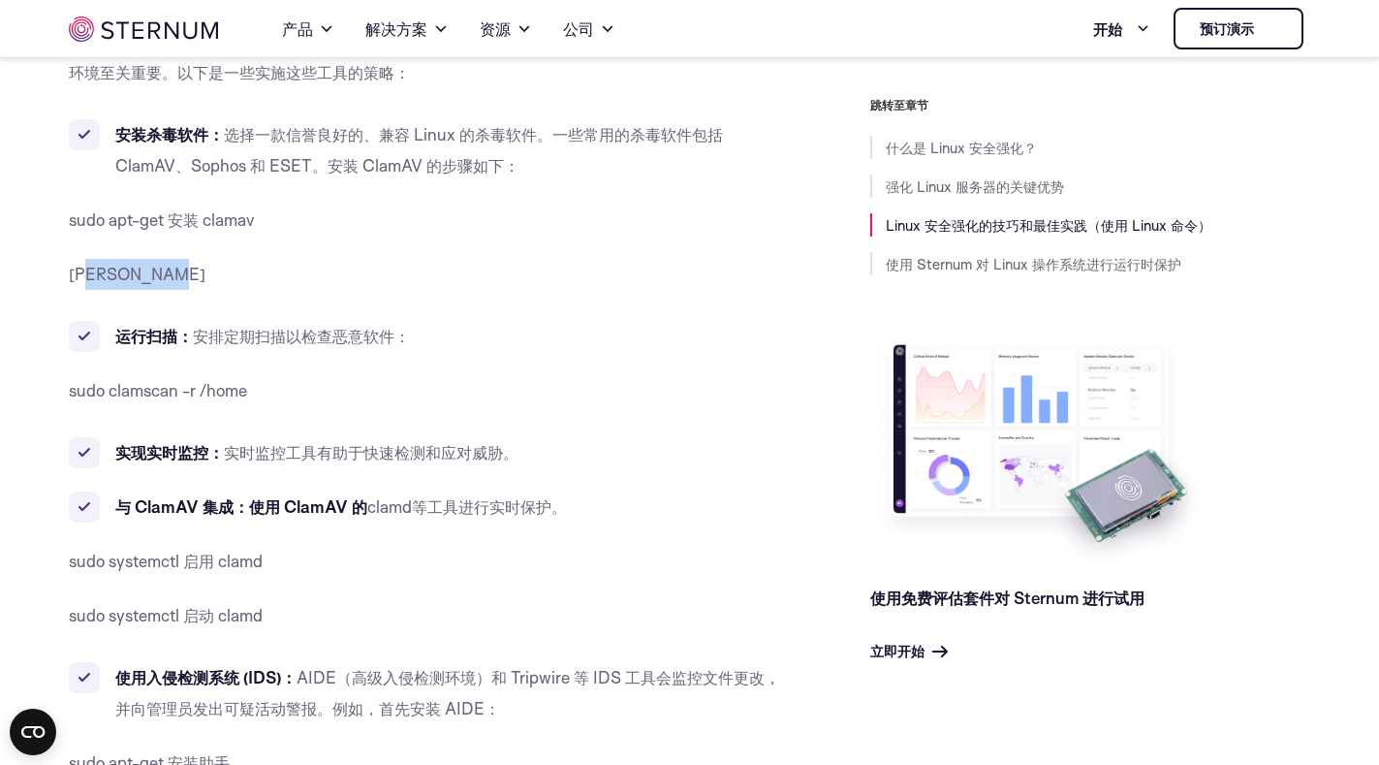
click at [136, 276] on font "[PERSON_NAME]" at bounding box center [137, 274] width 137 height 20
copy font "freshclam"
click at [608, 376] on p "sudo clamscan -r /home" at bounding box center [431, 390] width 724 height 31
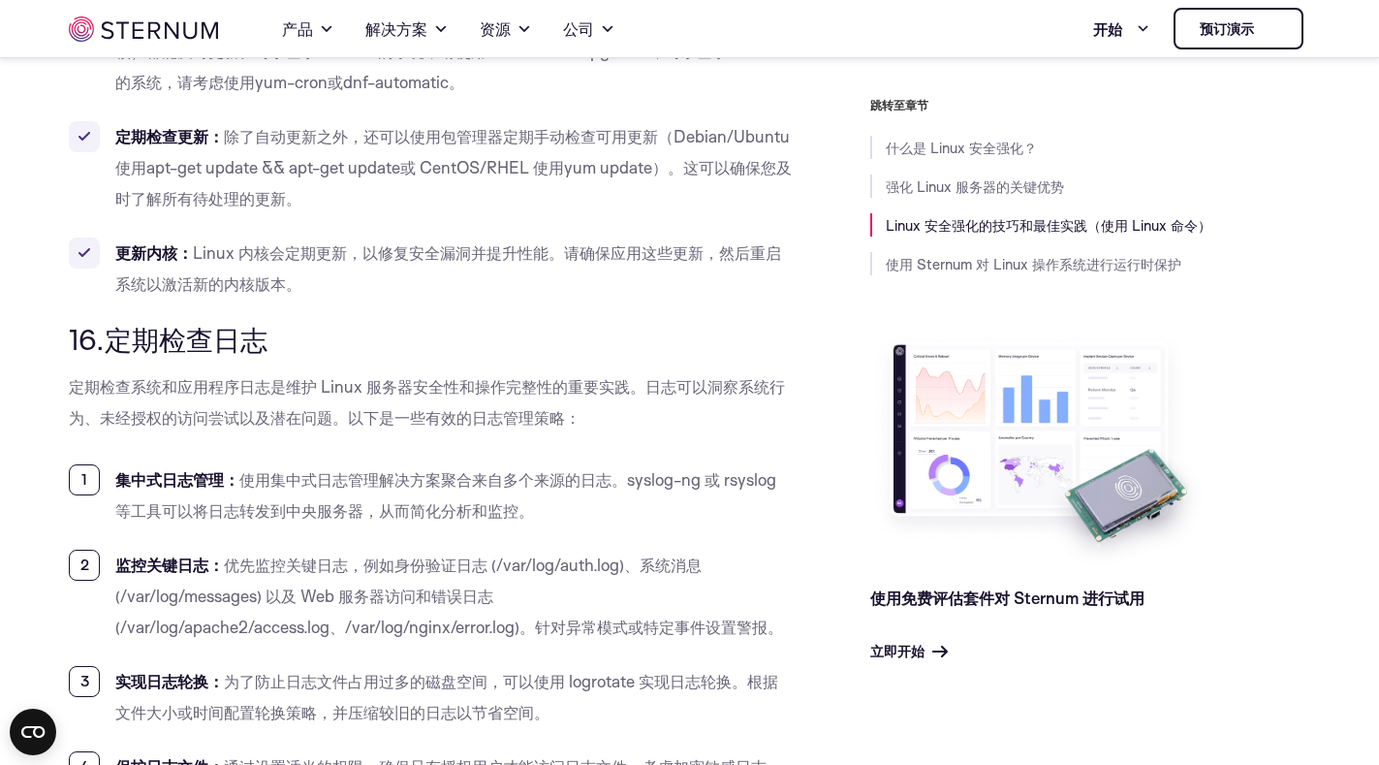
scroll to position [13359, 0]
